Goal: Information Seeking & Learning: Learn about a topic

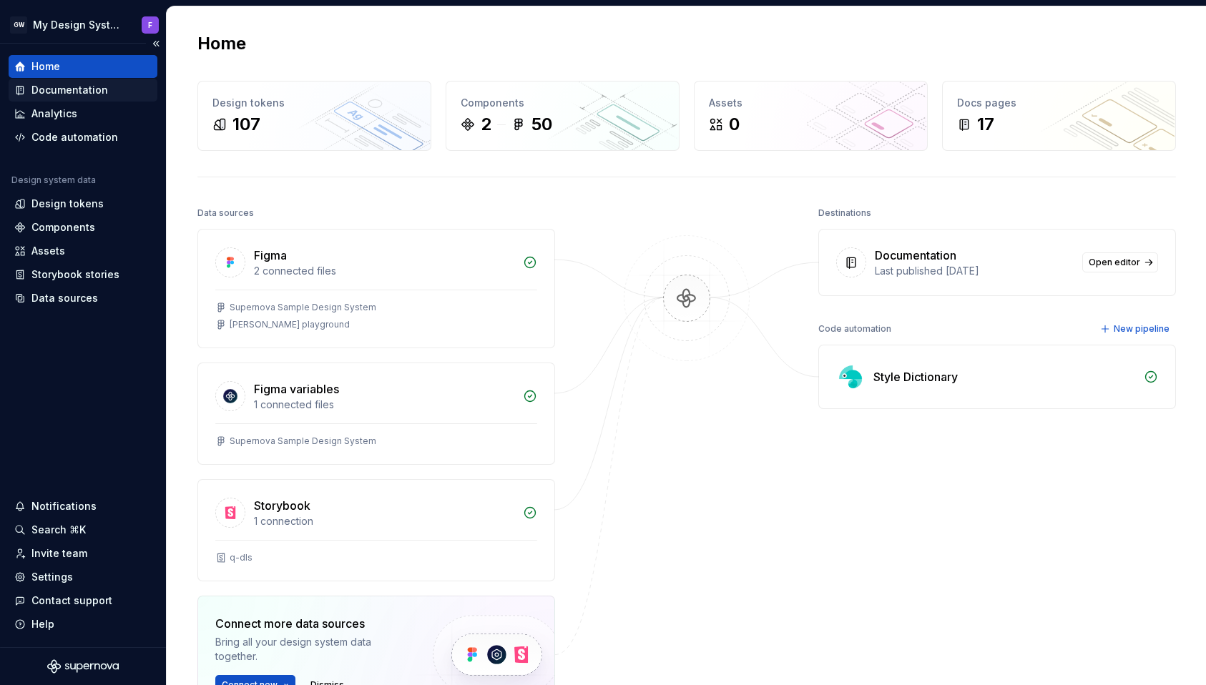
click at [79, 92] on div "Documentation" at bounding box center [69, 90] width 77 height 14
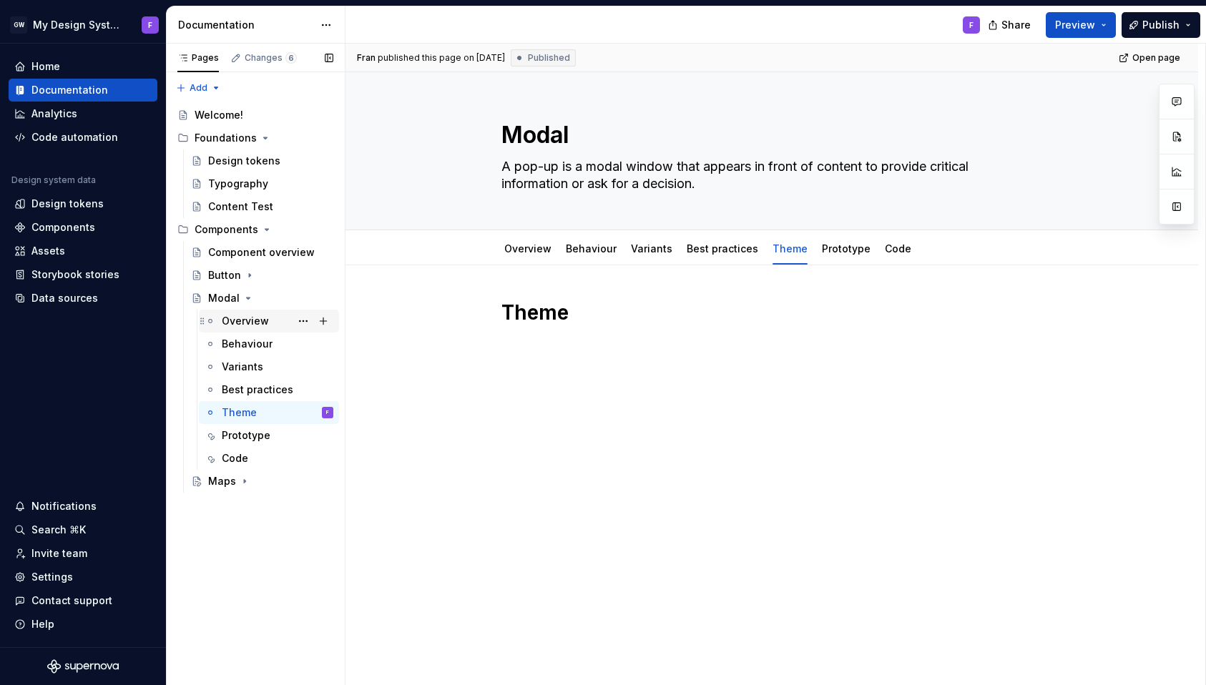
click at [245, 327] on div "Overview" at bounding box center [245, 321] width 47 height 14
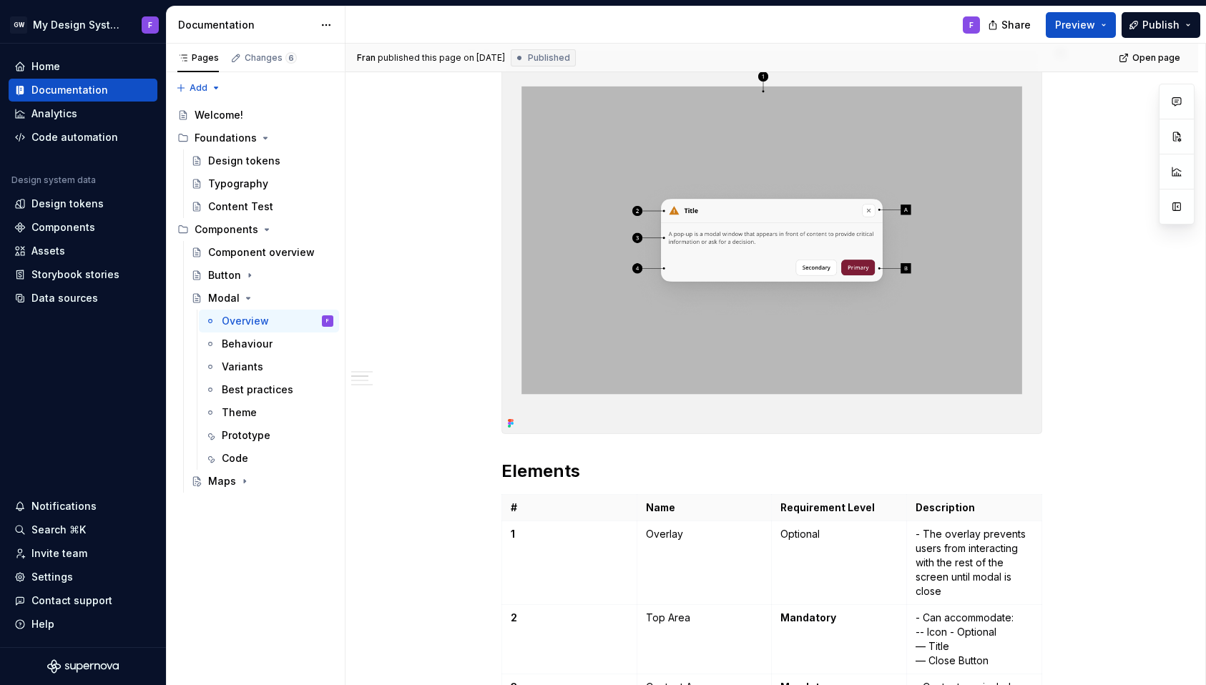
scroll to position [172, 0]
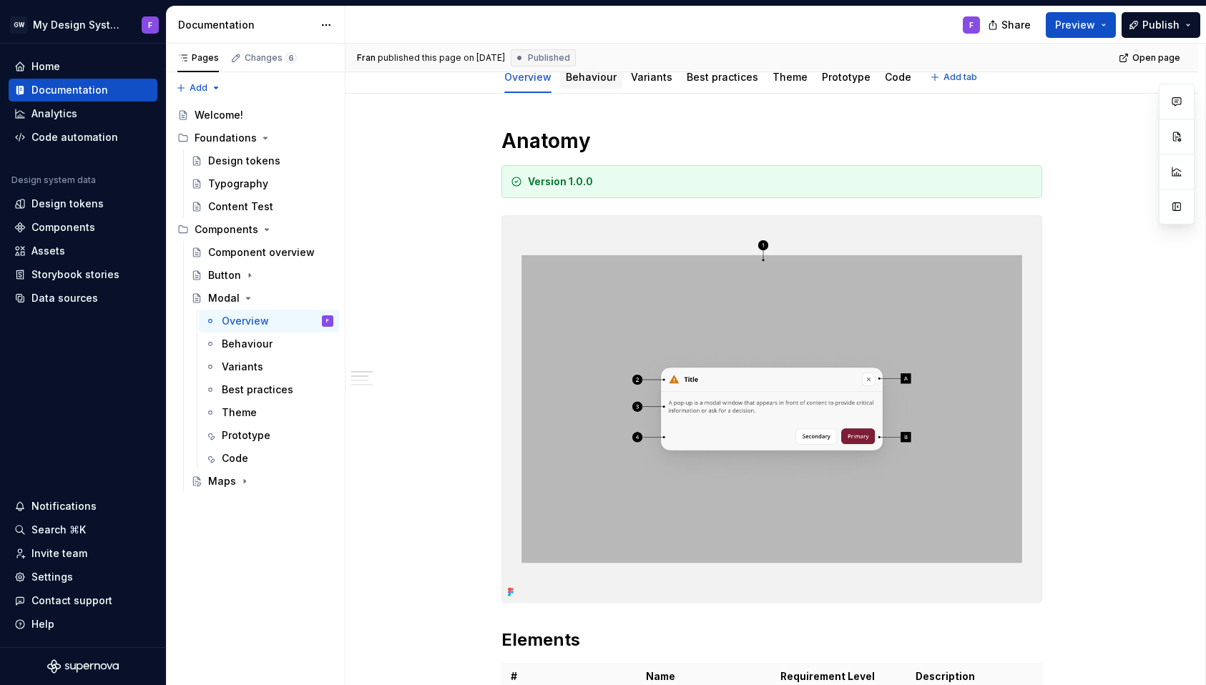
click at [601, 76] on link "Behaviour" at bounding box center [591, 77] width 51 height 12
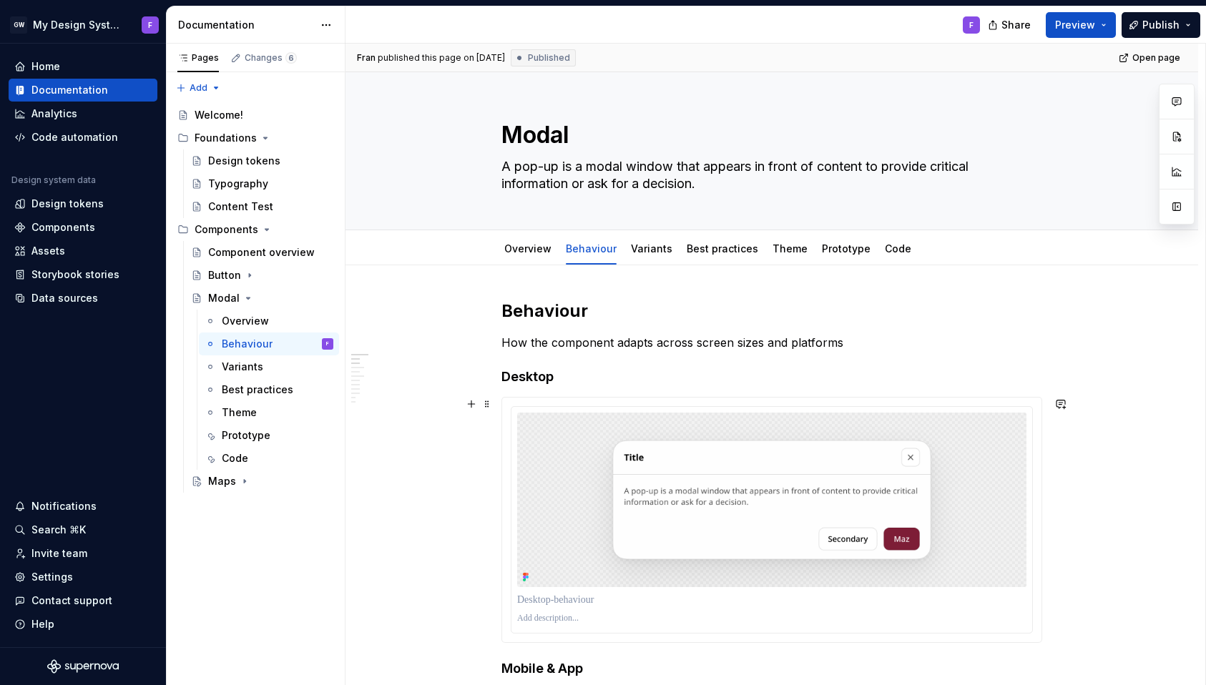
type textarea "*"
